Goal: Find specific page/section: Find specific page/section

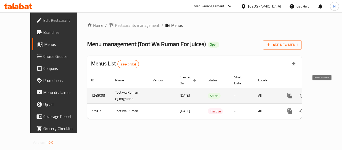
click at [324, 93] on icon "enhanced table" at bounding box center [326, 95] width 5 height 5
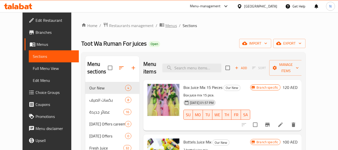
click at [166, 24] on span "Menus" at bounding box center [172, 26] width 12 height 6
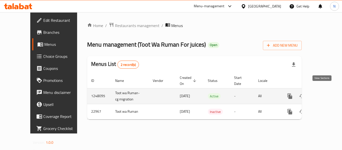
click at [320, 90] on link "enhanced table" at bounding box center [326, 96] width 12 height 12
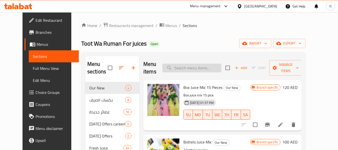
click at [199, 70] on input "search" at bounding box center [192, 68] width 59 height 9
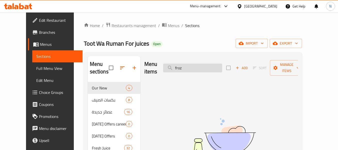
click at [205, 64] on input "froz" at bounding box center [192, 68] width 59 height 9
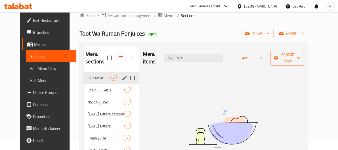
scroll to position [9, 0]
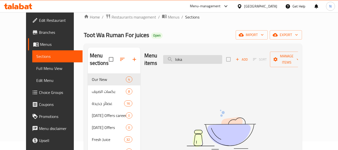
click at [203, 55] on input "loka" at bounding box center [192, 59] width 59 height 9
paste input "Hibiscus"
click at [191, 58] on input "Hibiscus" at bounding box center [192, 59] width 59 height 9
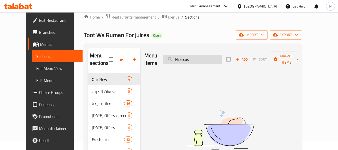
click at [191, 58] on input "Hibiscus" at bounding box center [192, 59] width 59 height 9
paste input "Curtado"
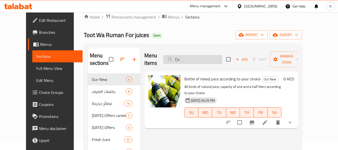
type input "C"
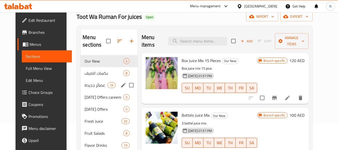
scroll to position [27, 0]
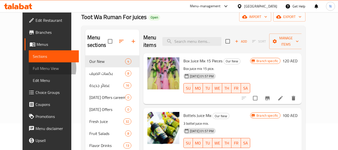
click at [33, 68] on span "Full Menu View" at bounding box center [54, 68] width 42 height 6
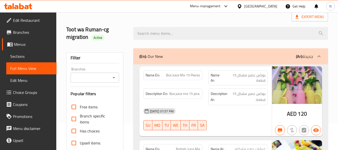
scroll to position [119, 0]
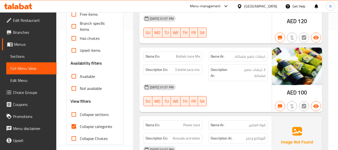
click at [72, 115] on input "Collapse sections" at bounding box center [74, 114] width 12 height 12
checkbox input "true"
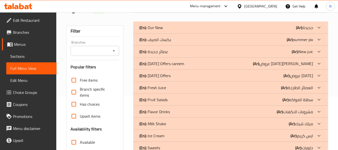
scroll to position [53, 0]
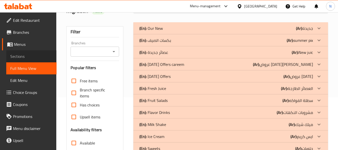
click at [42, 61] on link "Sections" at bounding box center [31, 56] width 50 height 12
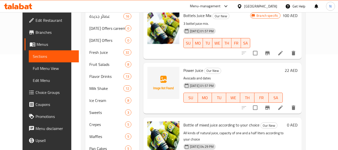
scroll to position [96, 0]
